Goal: Task Accomplishment & Management: Manage account settings

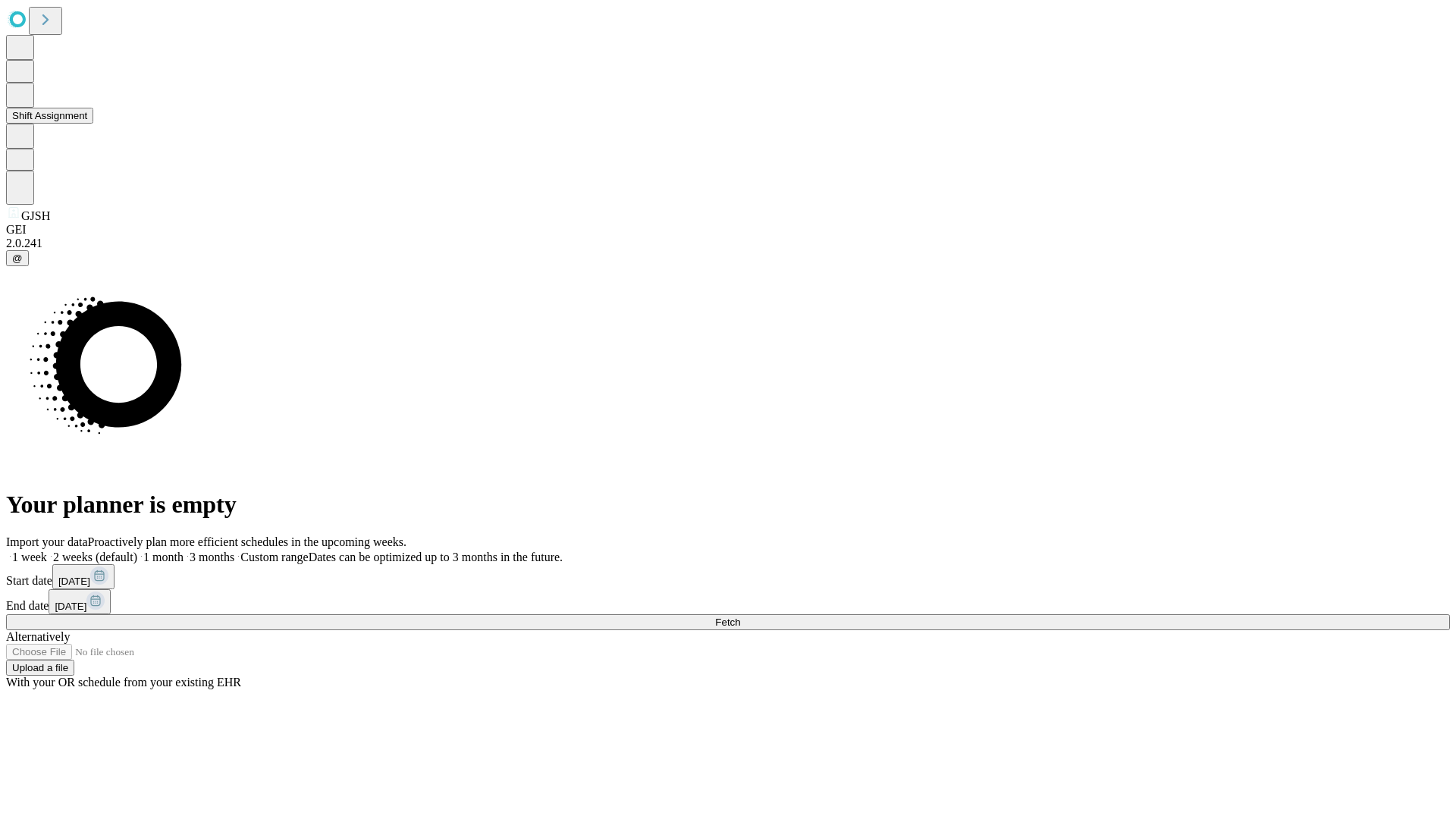
click at [93, 123] on button "Shift Assignment" at bounding box center [50, 116] width 87 height 16
